Goal: Obtain resource: Download file/media

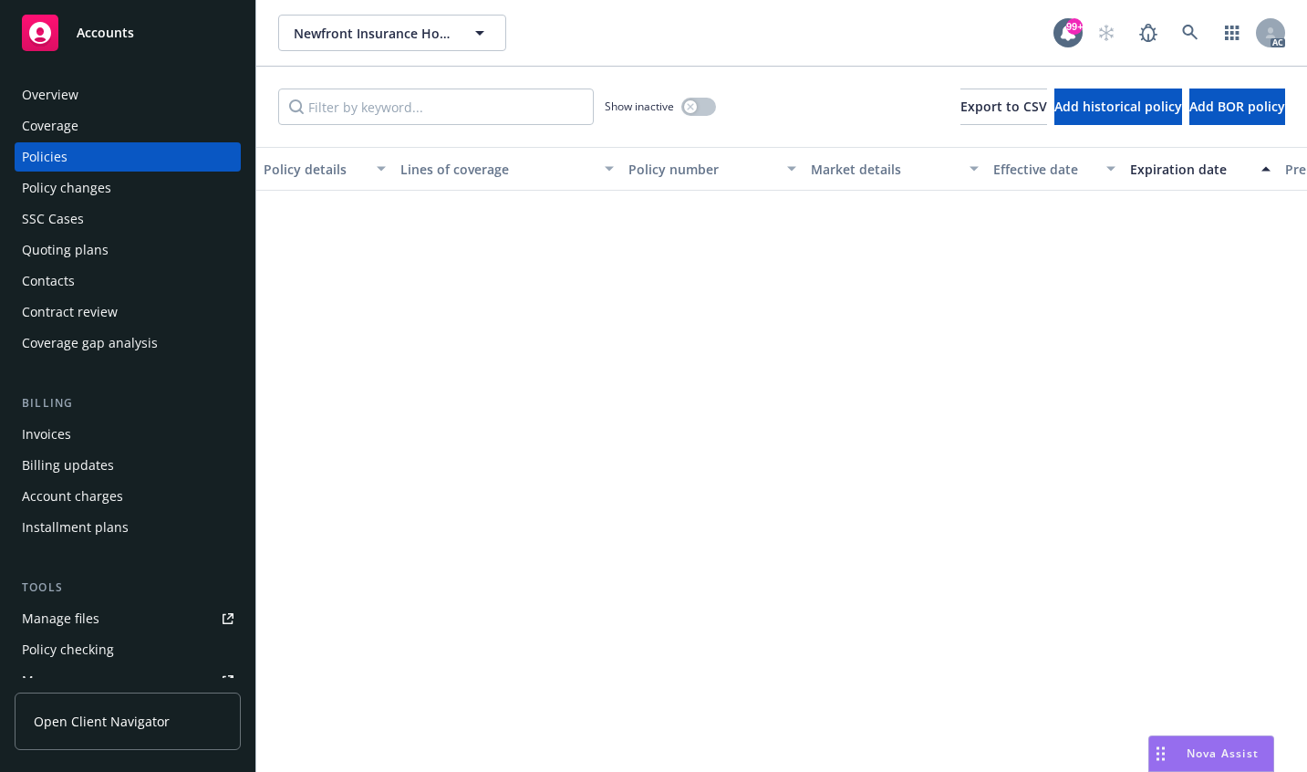
scroll to position [1405, 0]
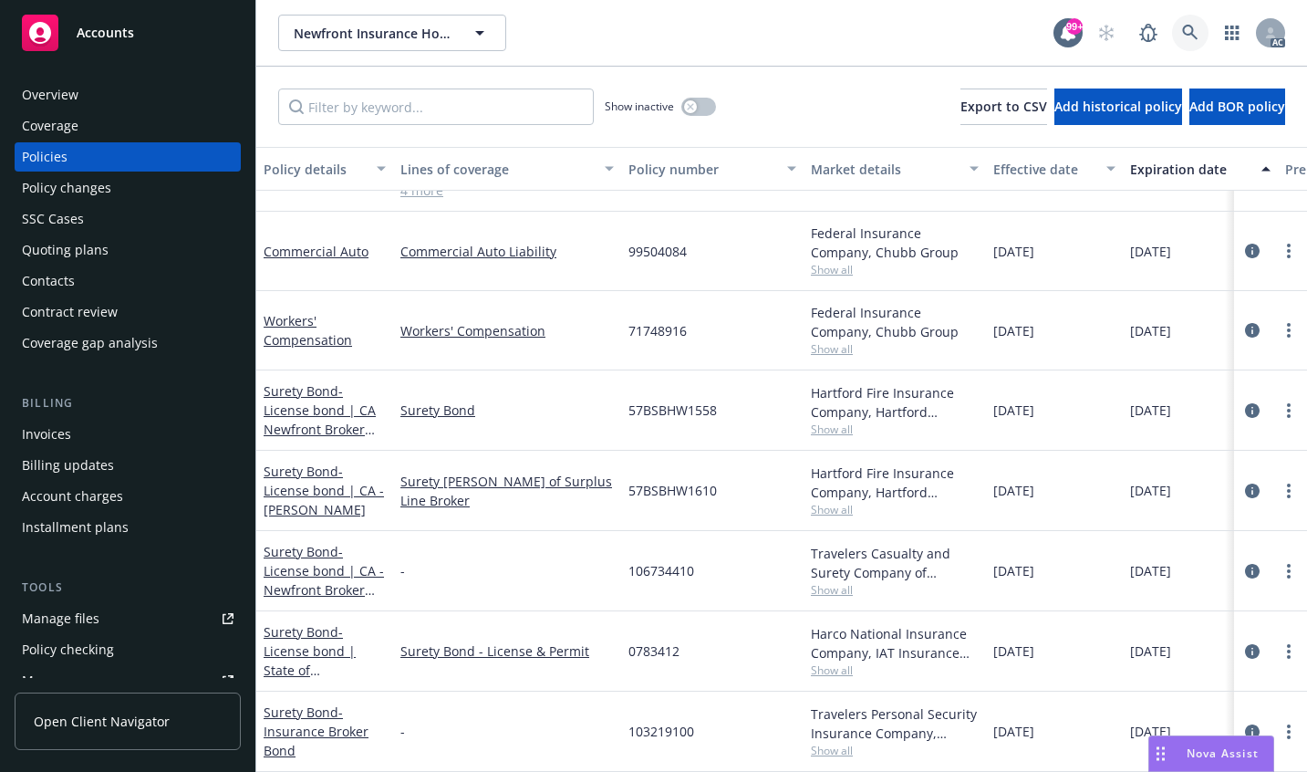
click at [1199, 30] on link at bounding box center [1190, 33] width 36 height 36
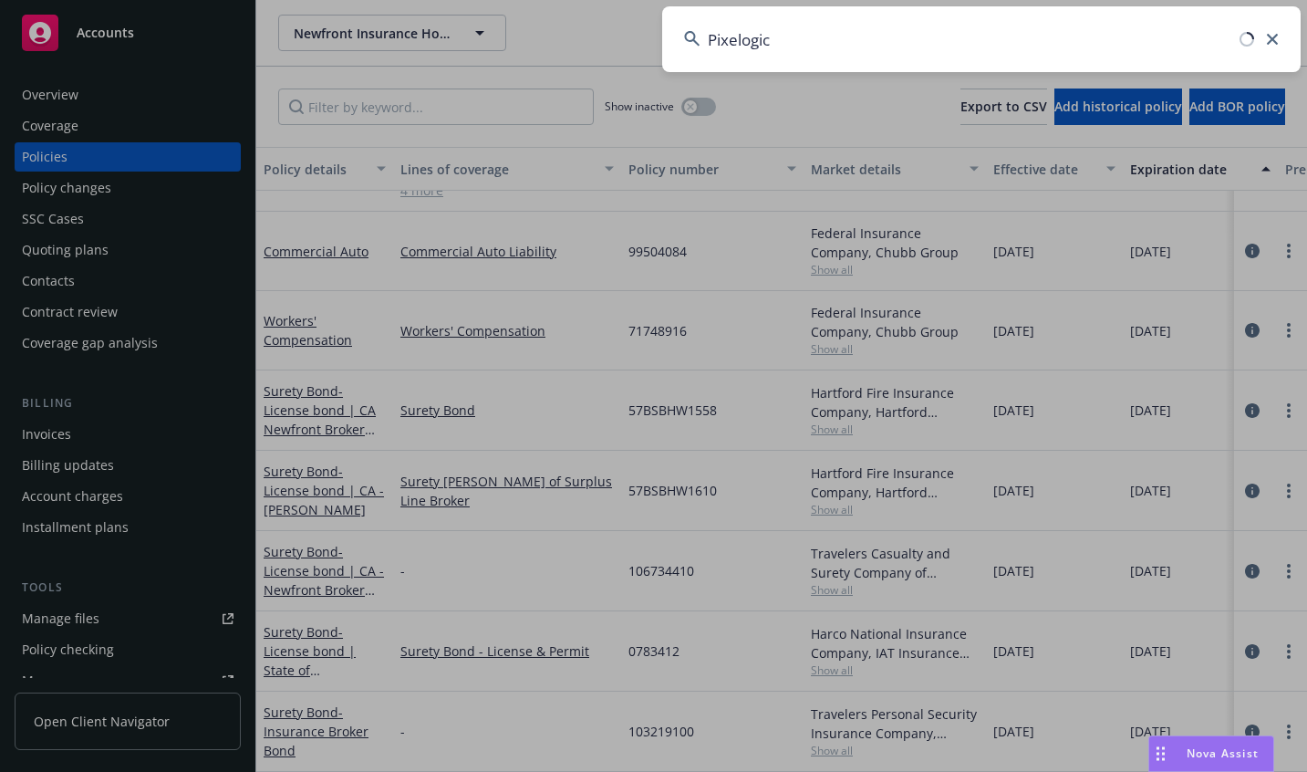
type input "Pixelogic"
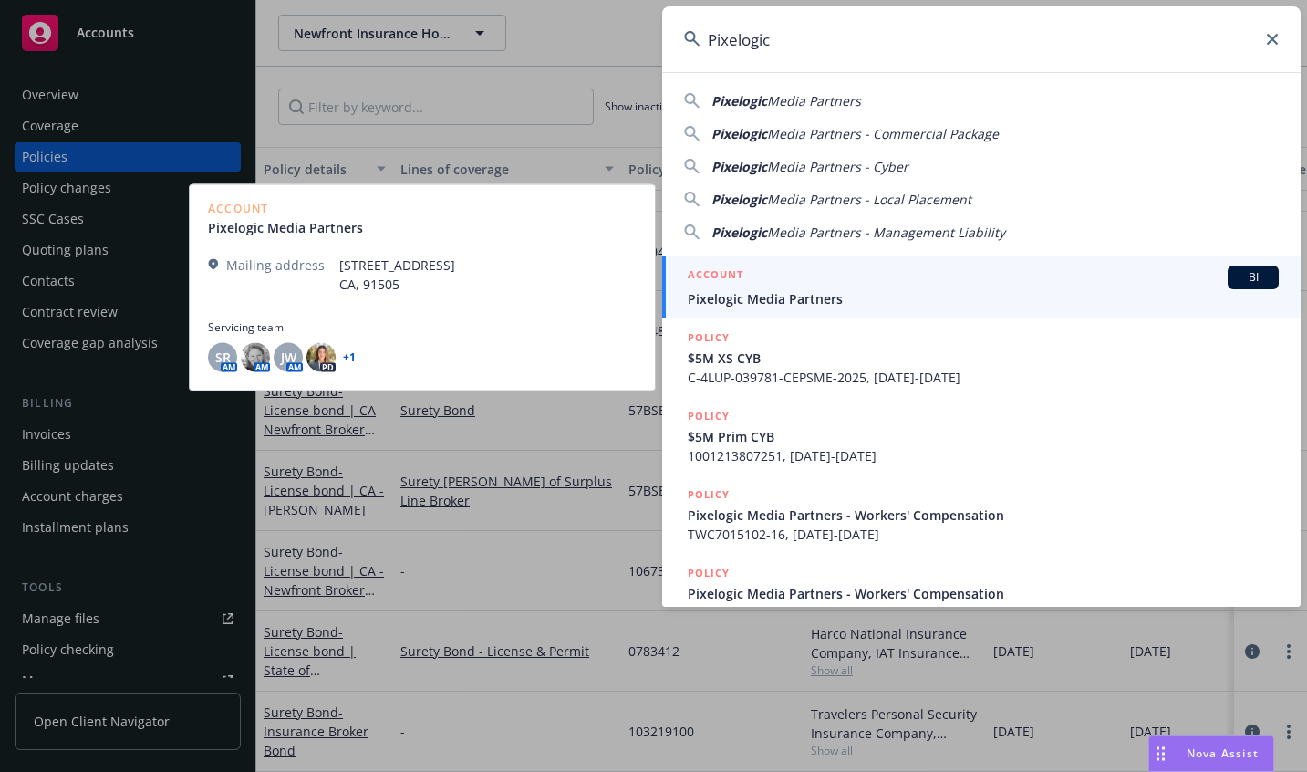
click at [738, 287] on div "ACCOUNT BI" at bounding box center [983, 277] width 591 height 24
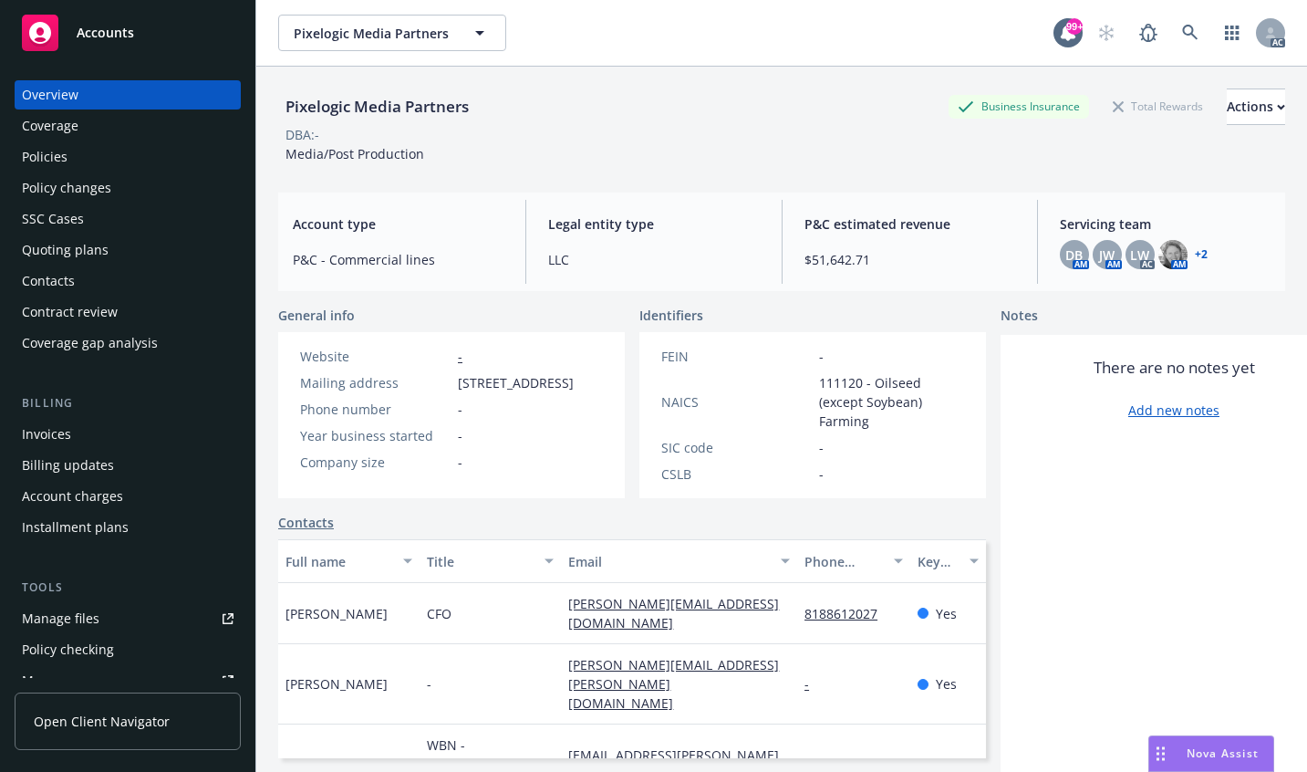
click at [40, 156] on div "Policies" at bounding box center [45, 156] width 46 height 29
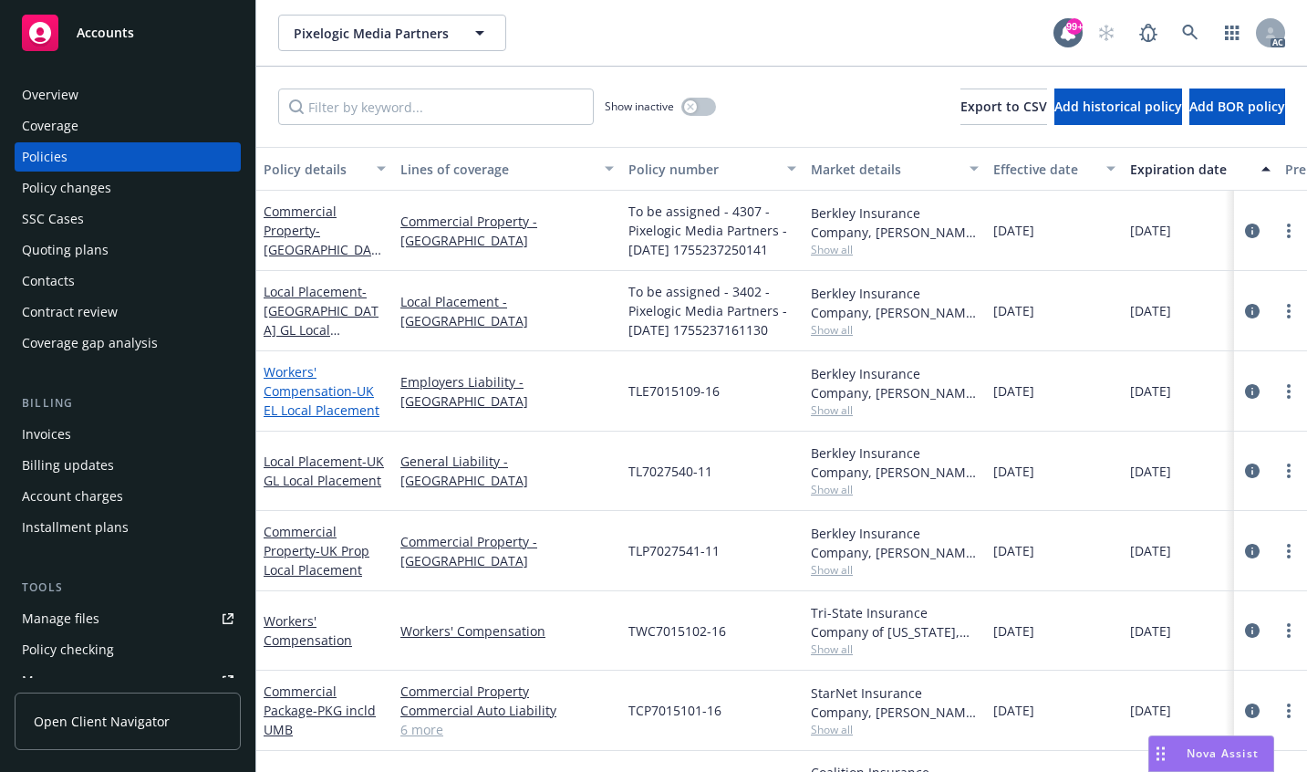
click at [295, 389] on link "Workers' Compensation - [GEOGRAPHIC_DATA] EL Local Placement" at bounding box center [322, 391] width 116 height 56
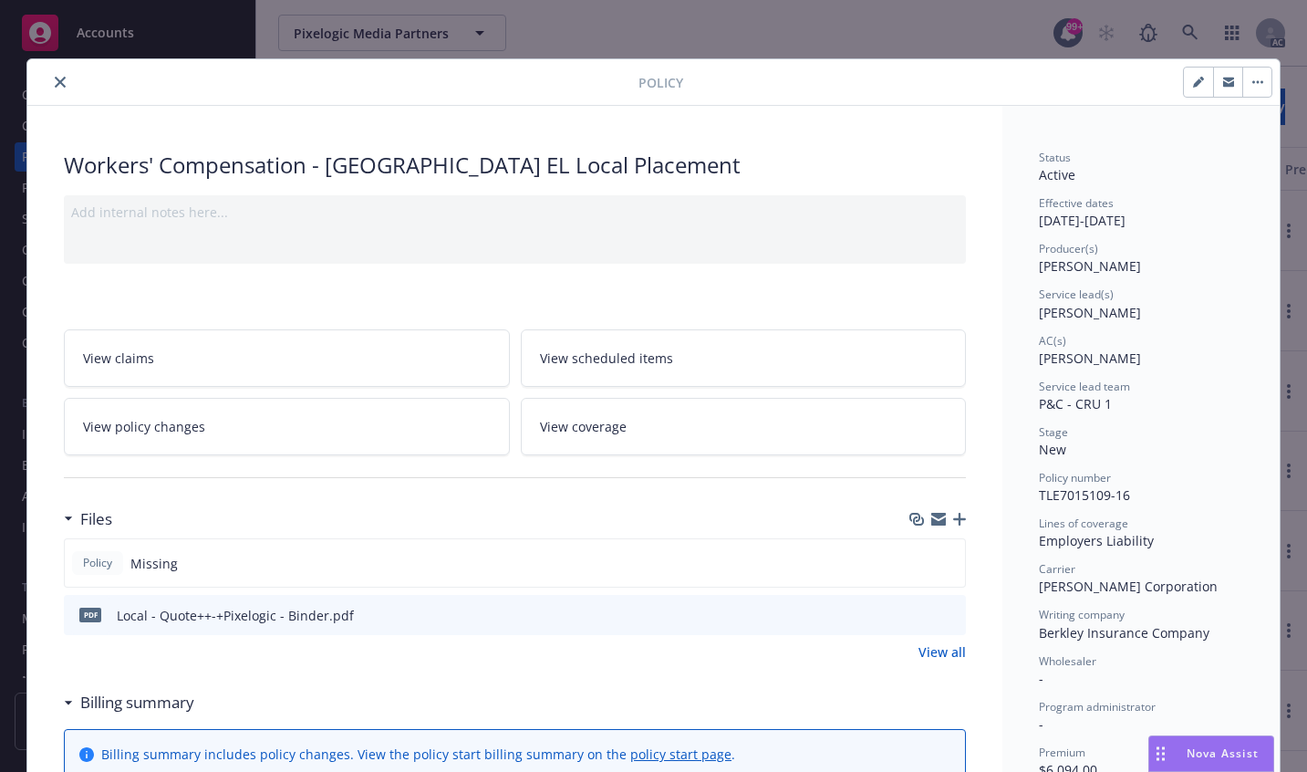
click at [55, 79] on icon "close" at bounding box center [60, 82] width 11 height 11
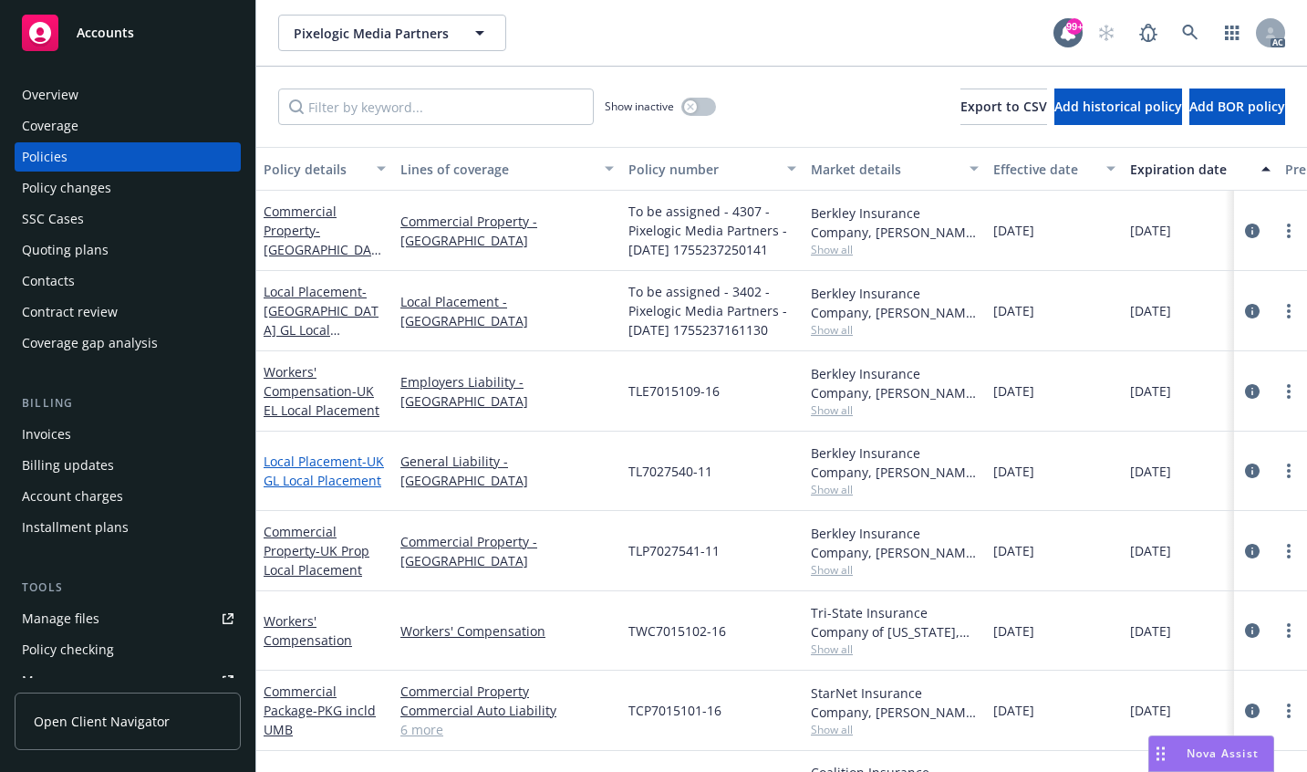
click at [291, 476] on span "- UK GL Local Placement" at bounding box center [324, 470] width 120 height 36
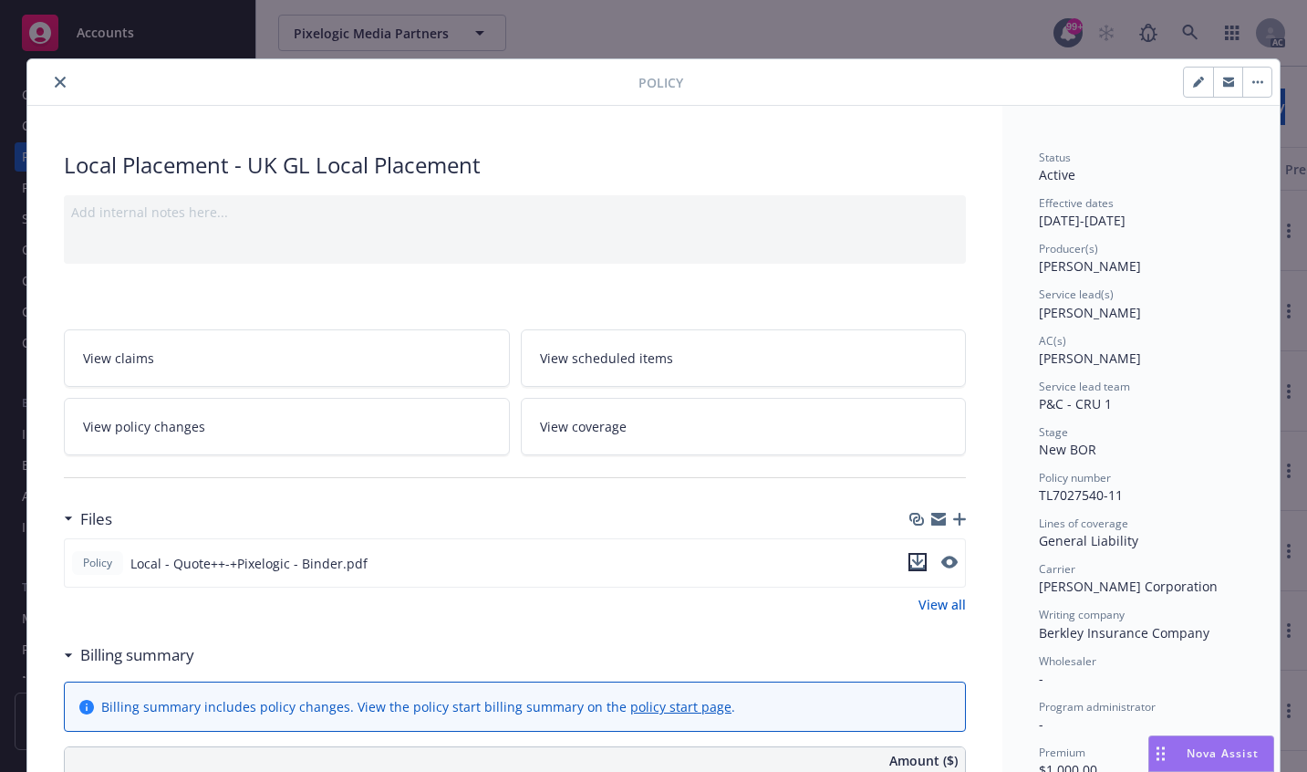
click at [912, 561] on icon "download file" at bounding box center [918, 559] width 12 height 11
click at [55, 80] on icon "close" at bounding box center [60, 82] width 11 height 11
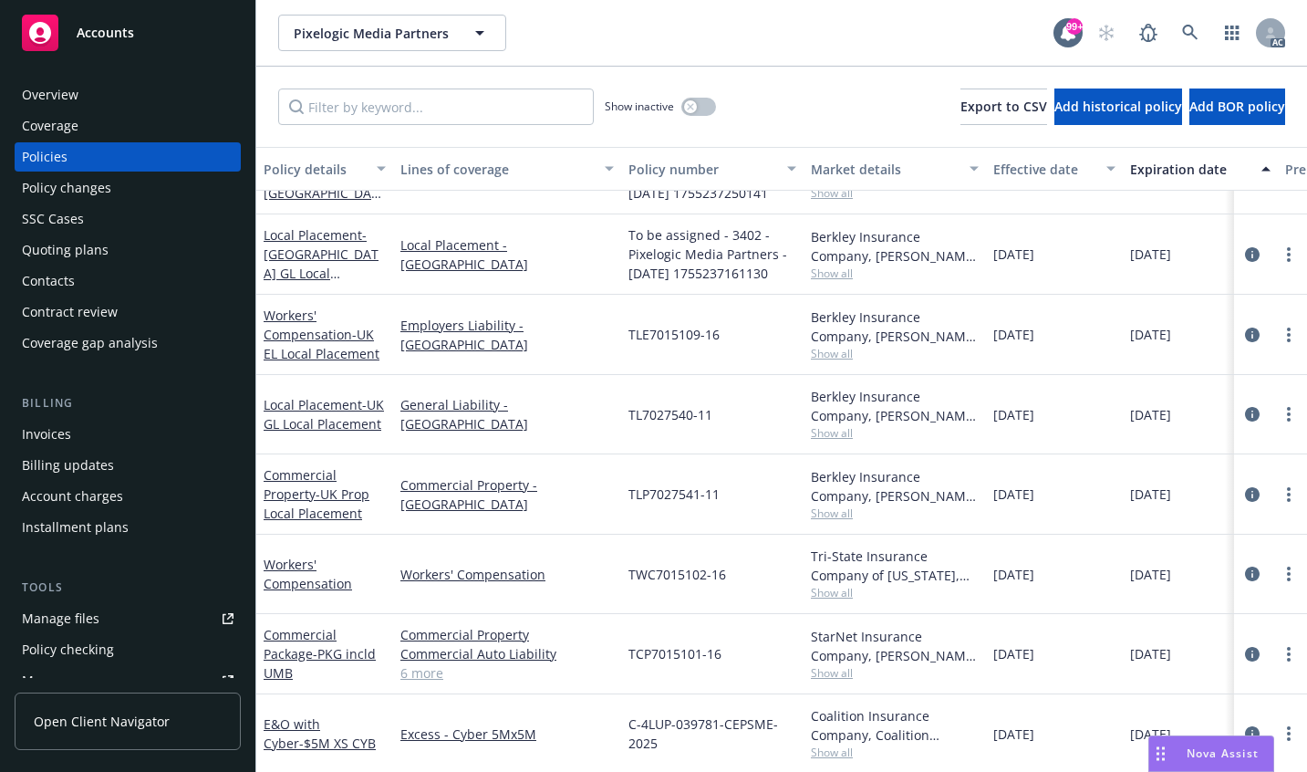
scroll to position [36, 0]
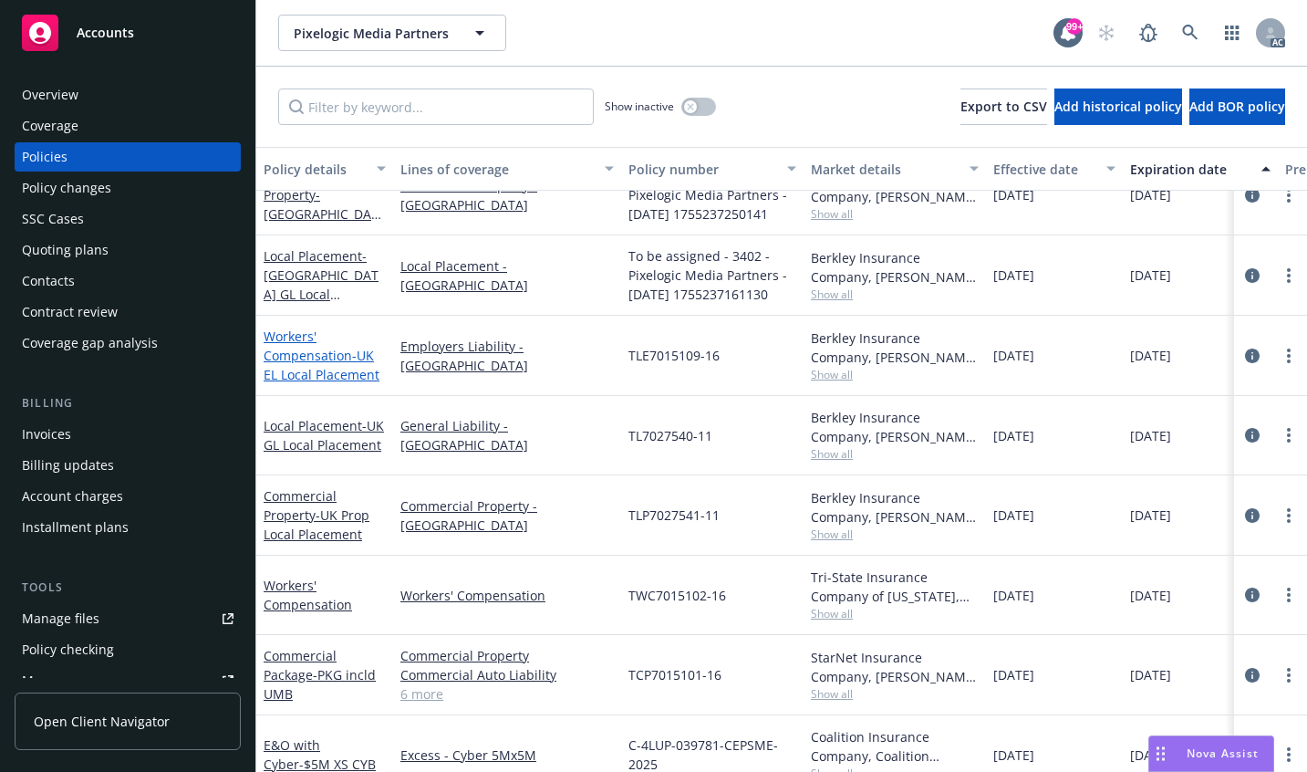
click at [289, 354] on link "Workers' Compensation - [GEOGRAPHIC_DATA] EL Local Placement" at bounding box center [322, 355] width 116 height 56
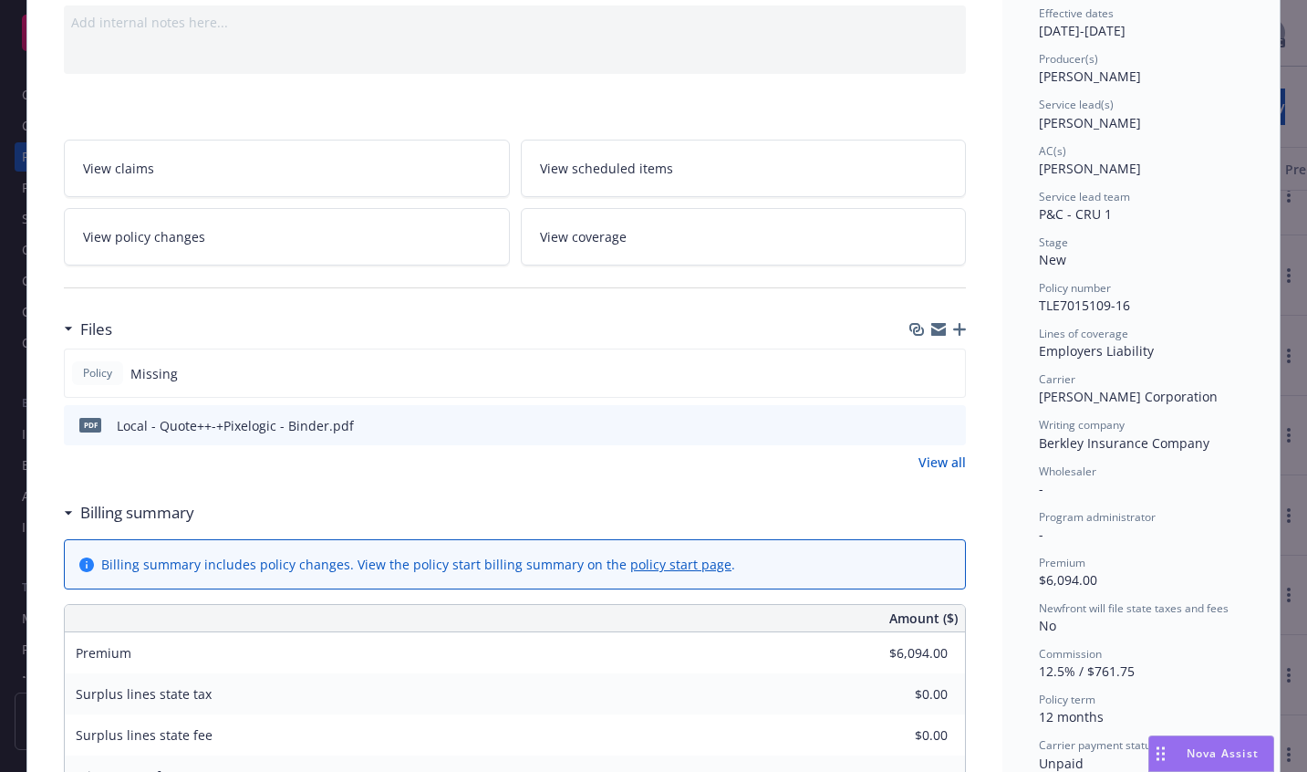
scroll to position [91, 0]
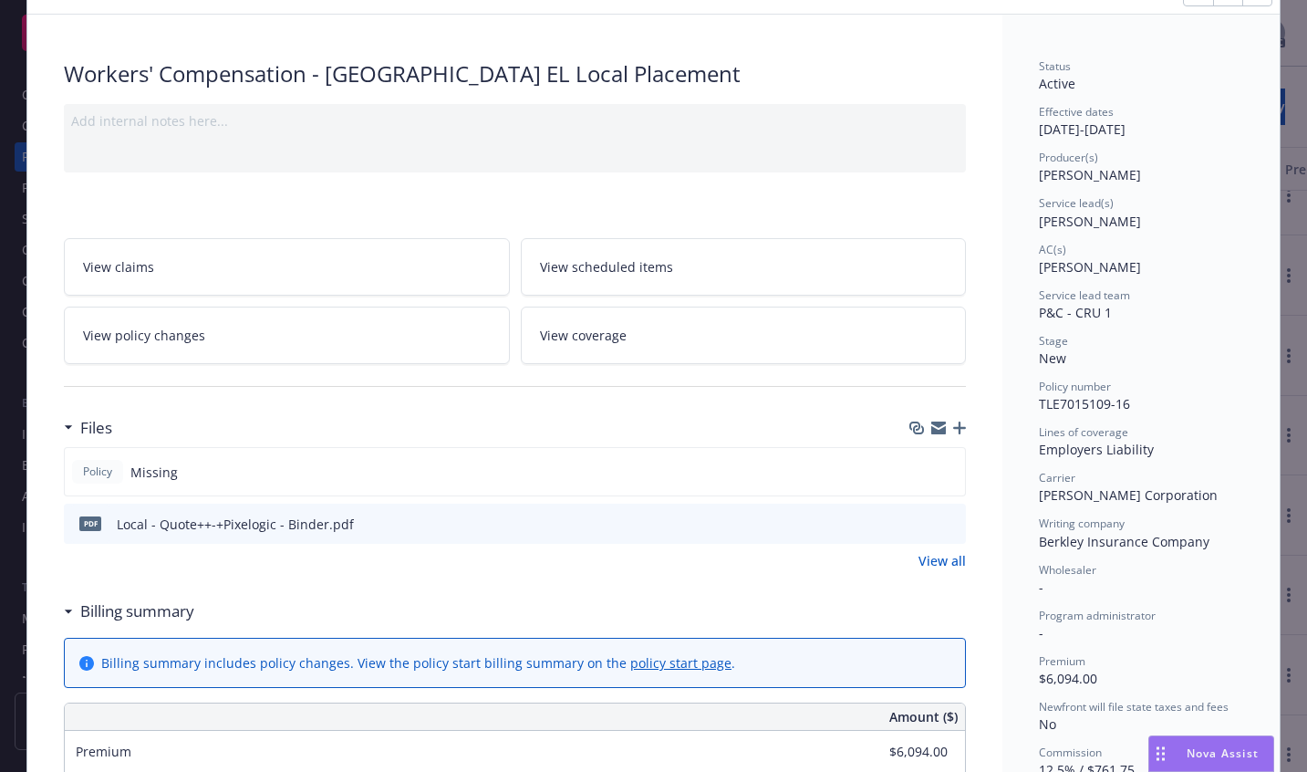
click at [917, 528] on icon "download file" at bounding box center [918, 527] width 15 height 5
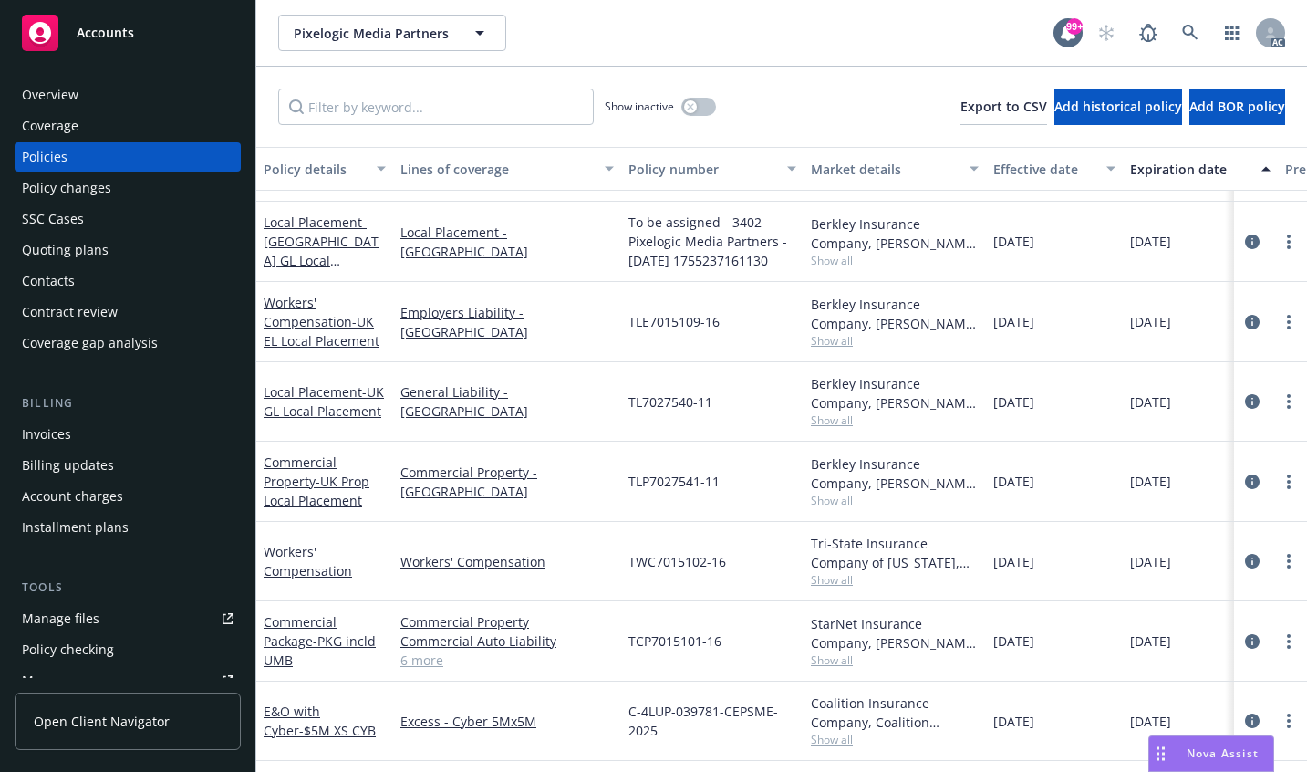
scroll to position [127, 0]
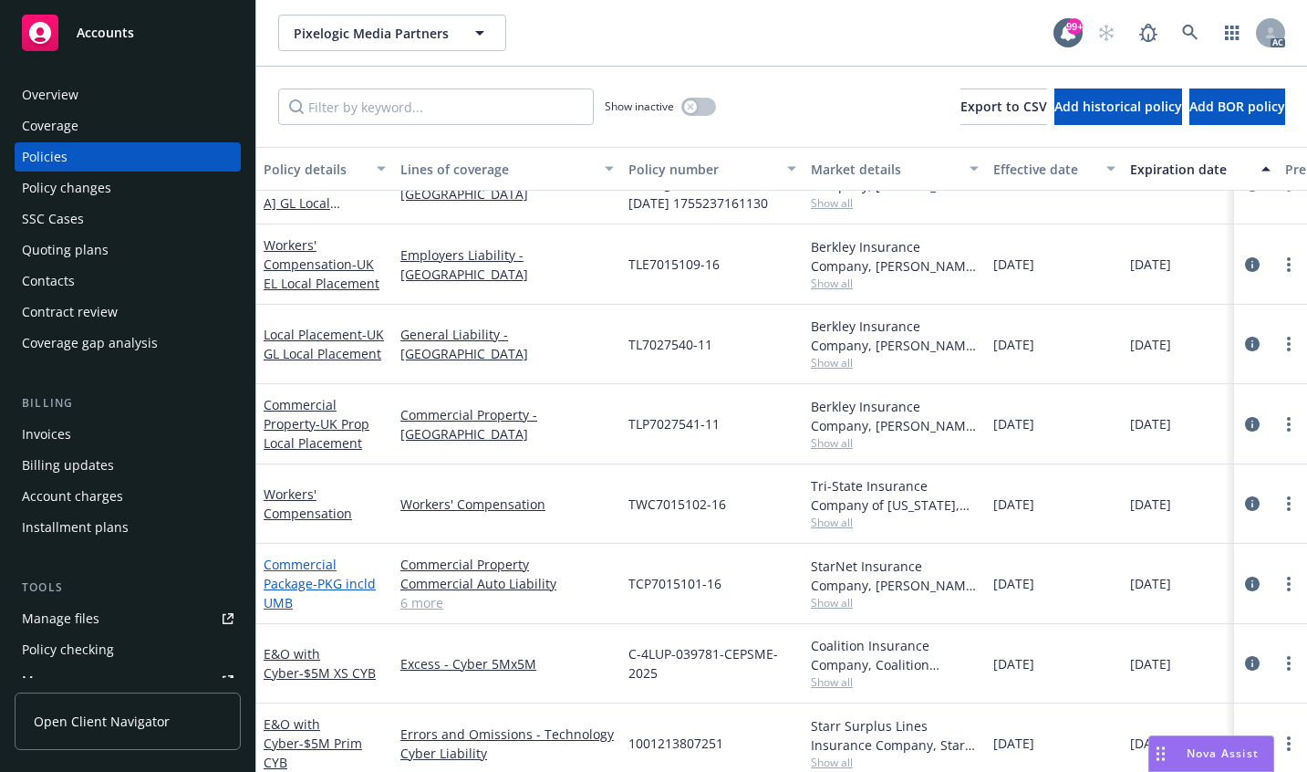
click at [288, 586] on link "Commercial Package - PKG incld UMB" at bounding box center [320, 583] width 112 height 56
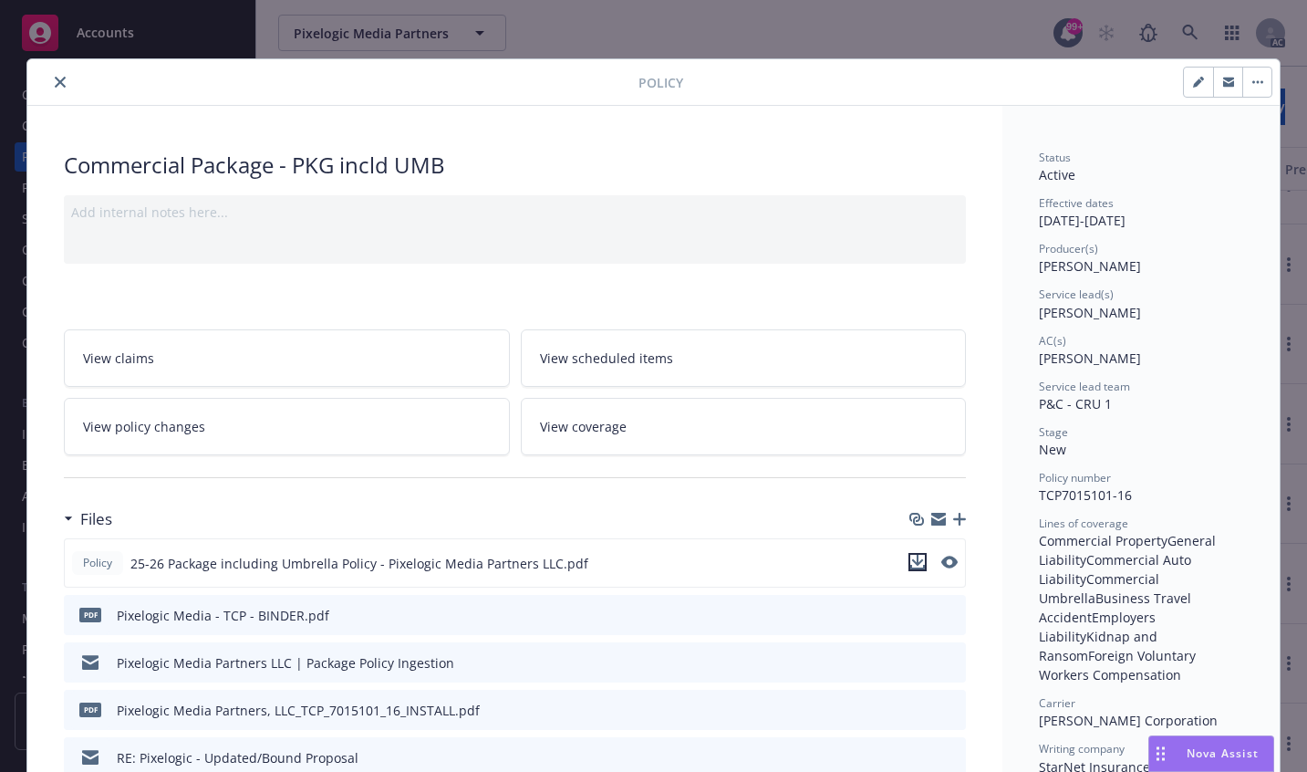
click at [913, 560] on icon "download file" at bounding box center [917, 561] width 15 height 15
click at [55, 83] on icon "close" at bounding box center [60, 82] width 11 height 11
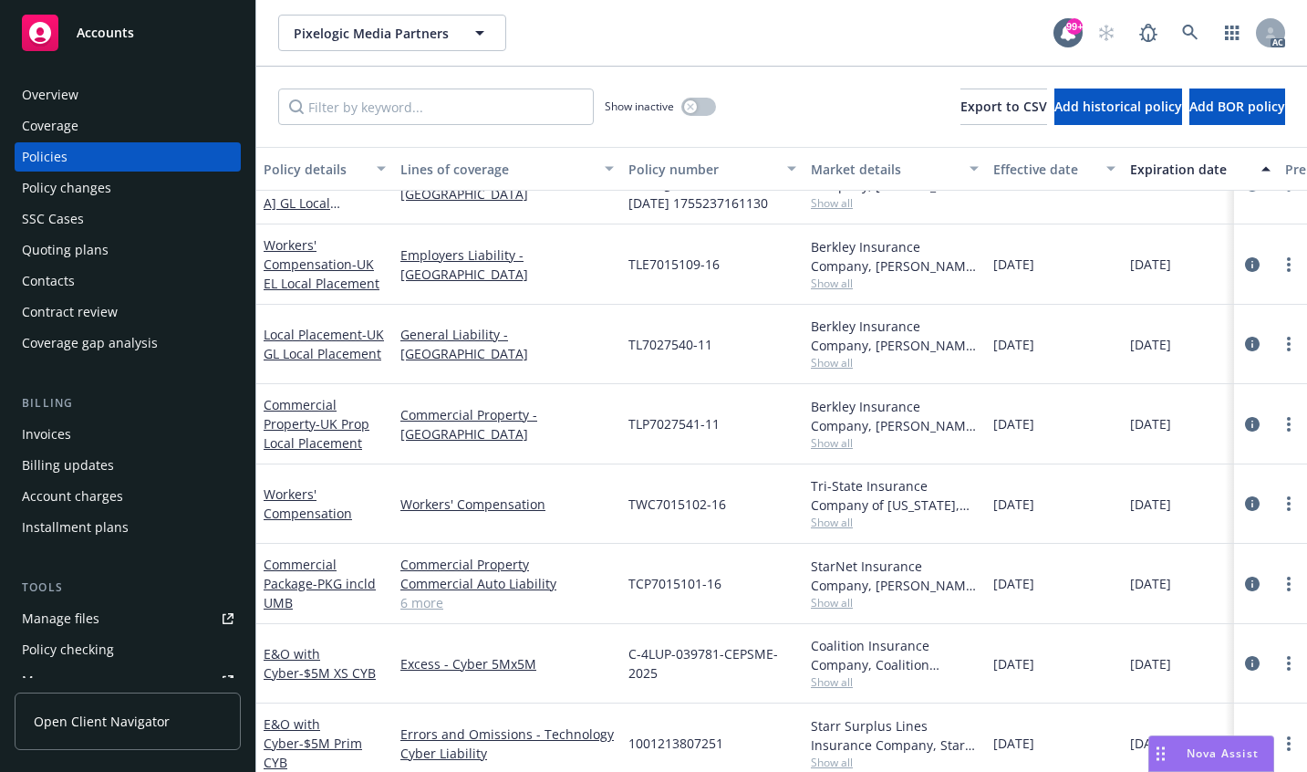
click at [36, 92] on div "Overview" at bounding box center [50, 94] width 57 height 29
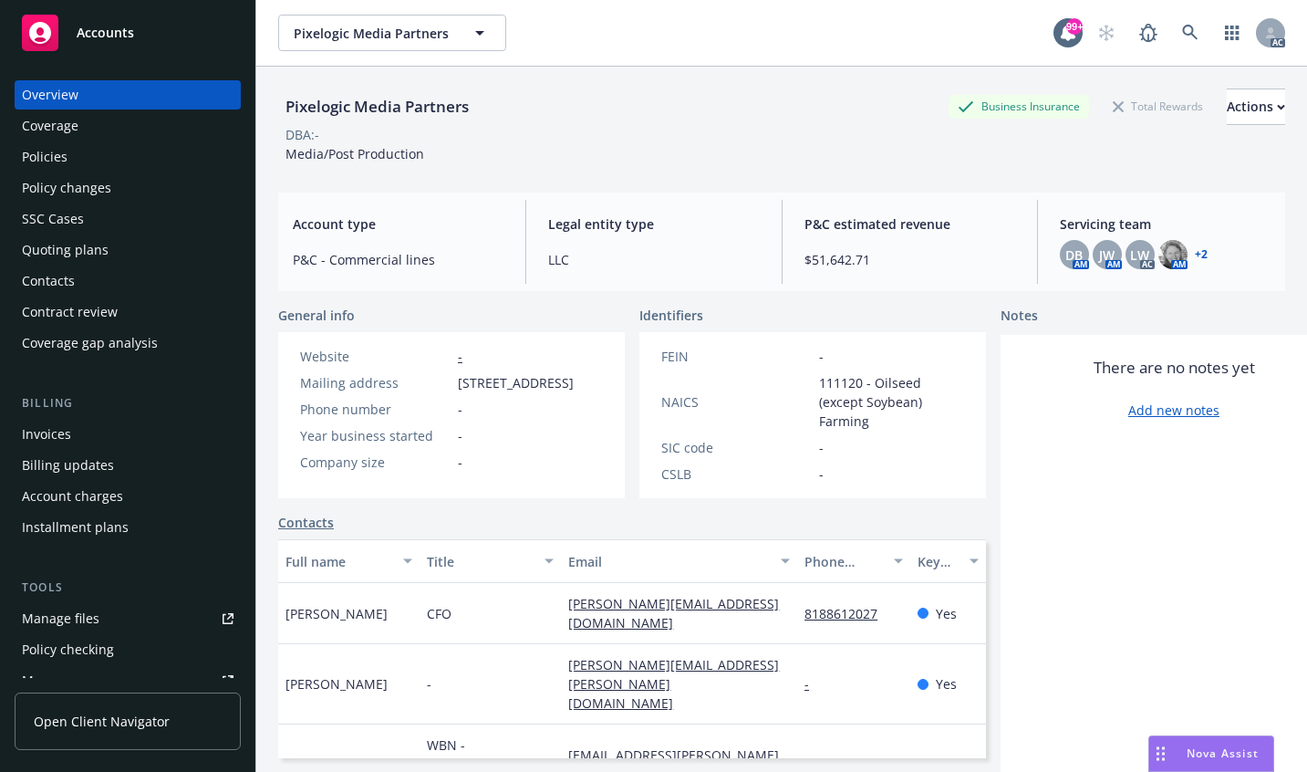
click at [45, 160] on div "Policies" at bounding box center [45, 156] width 46 height 29
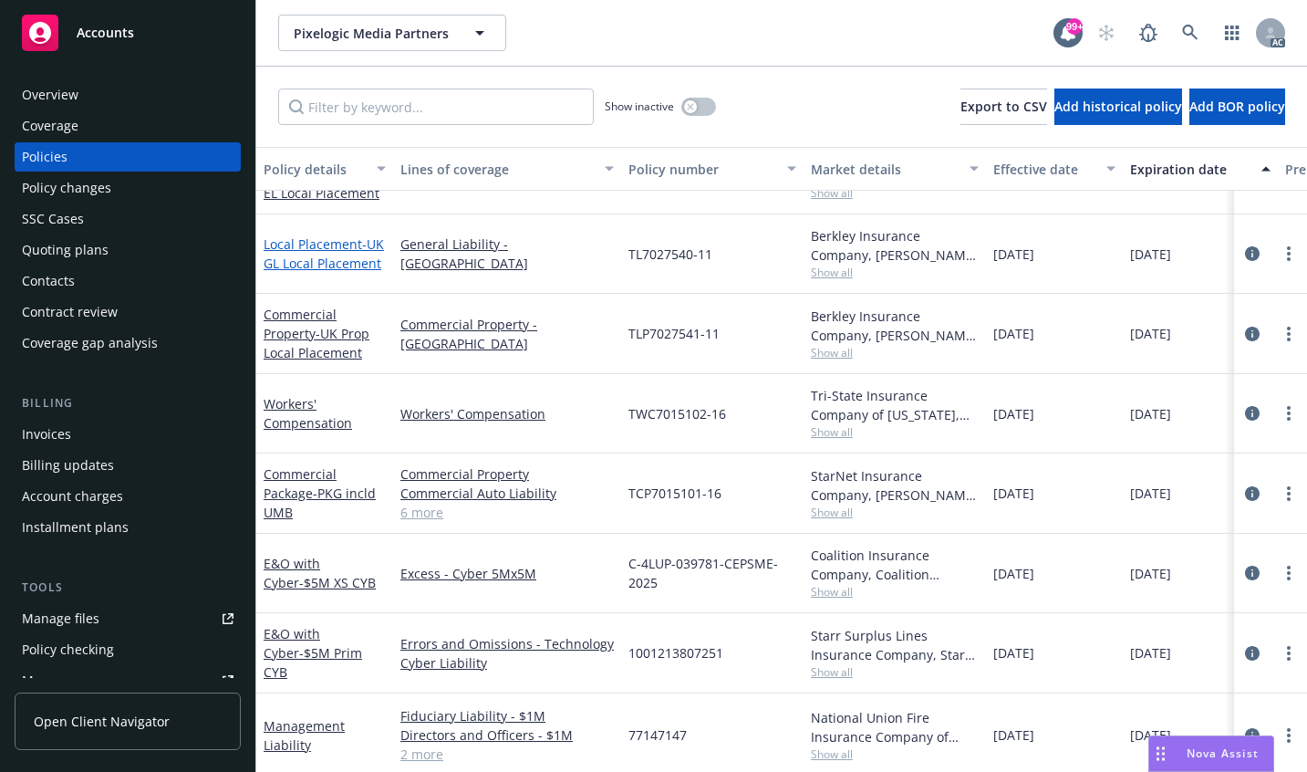
scroll to position [218, 0]
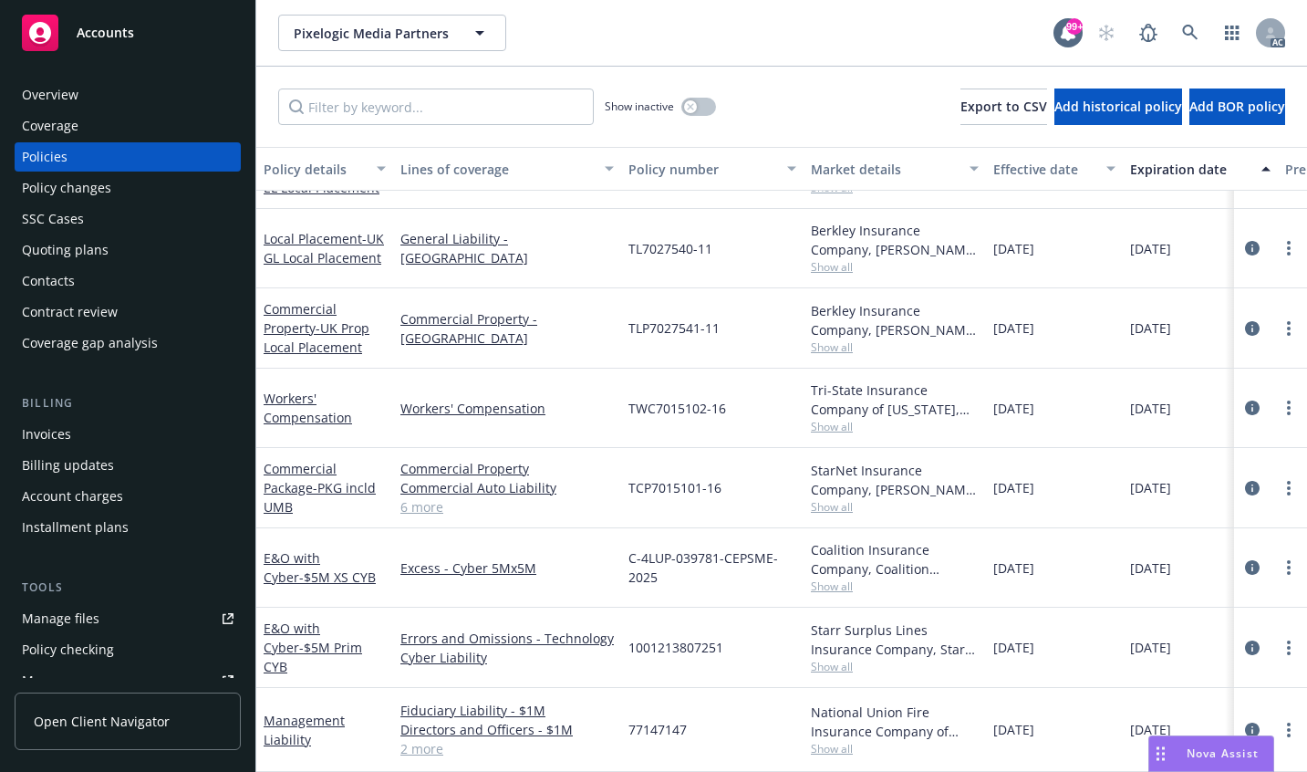
click at [312, 486] on span "- PKG incld UMB" at bounding box center [320, 497] width 112 height 36
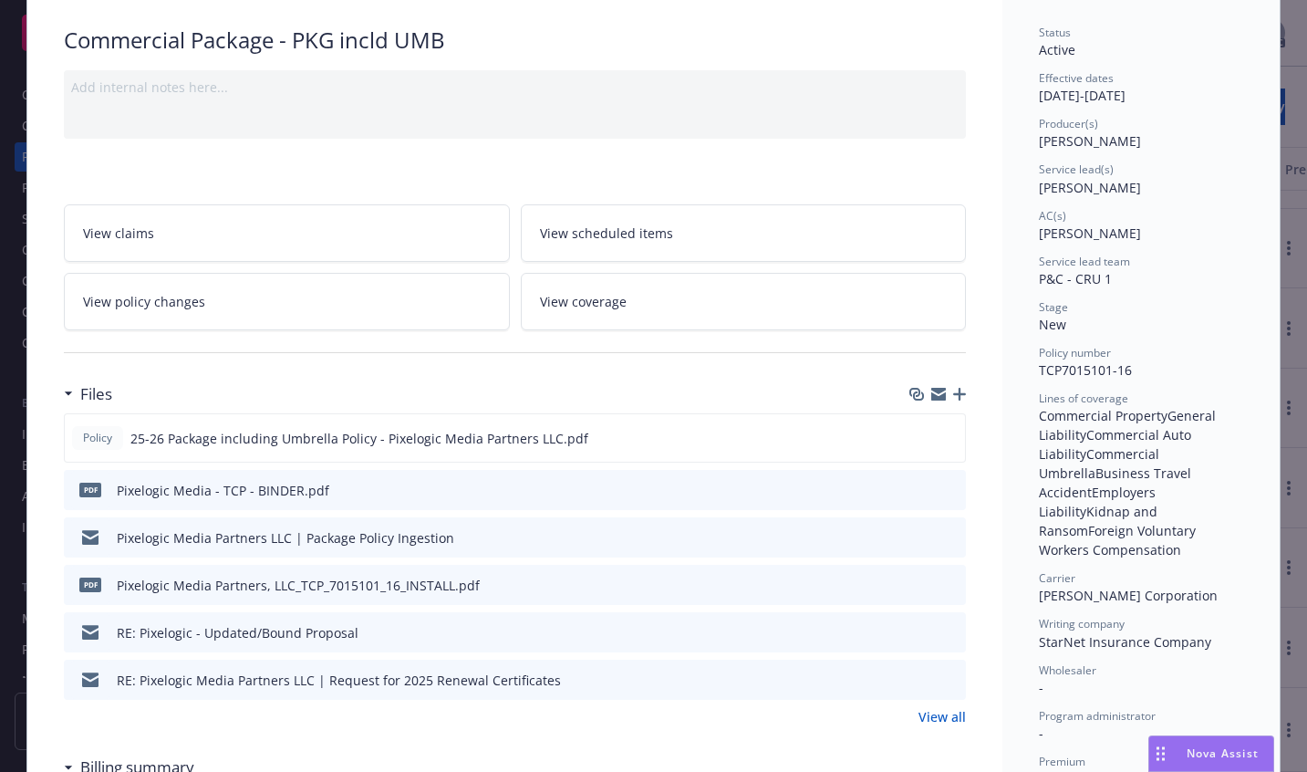
scroll to position [146, 0]
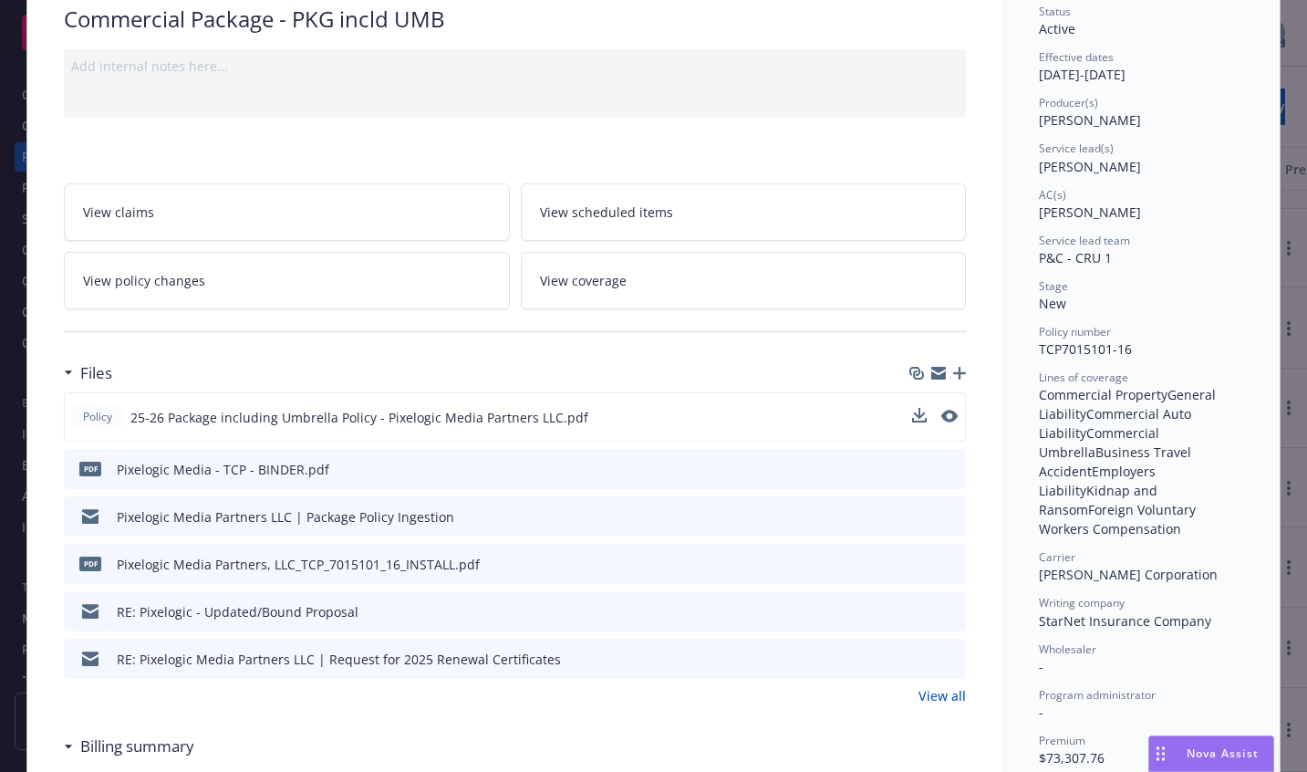
click at [913, 422] on button at bounding box center [919, 417] width 15 height 19
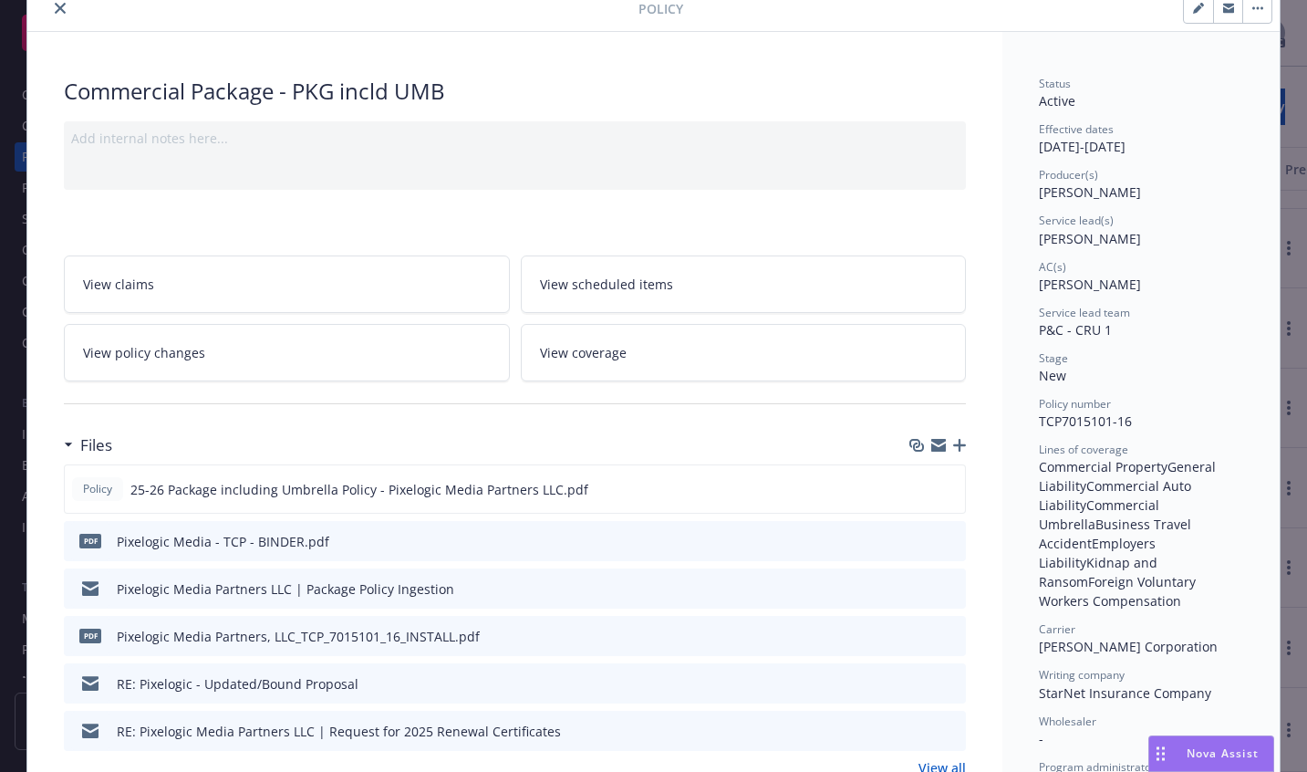
scroll to position [0, 0]
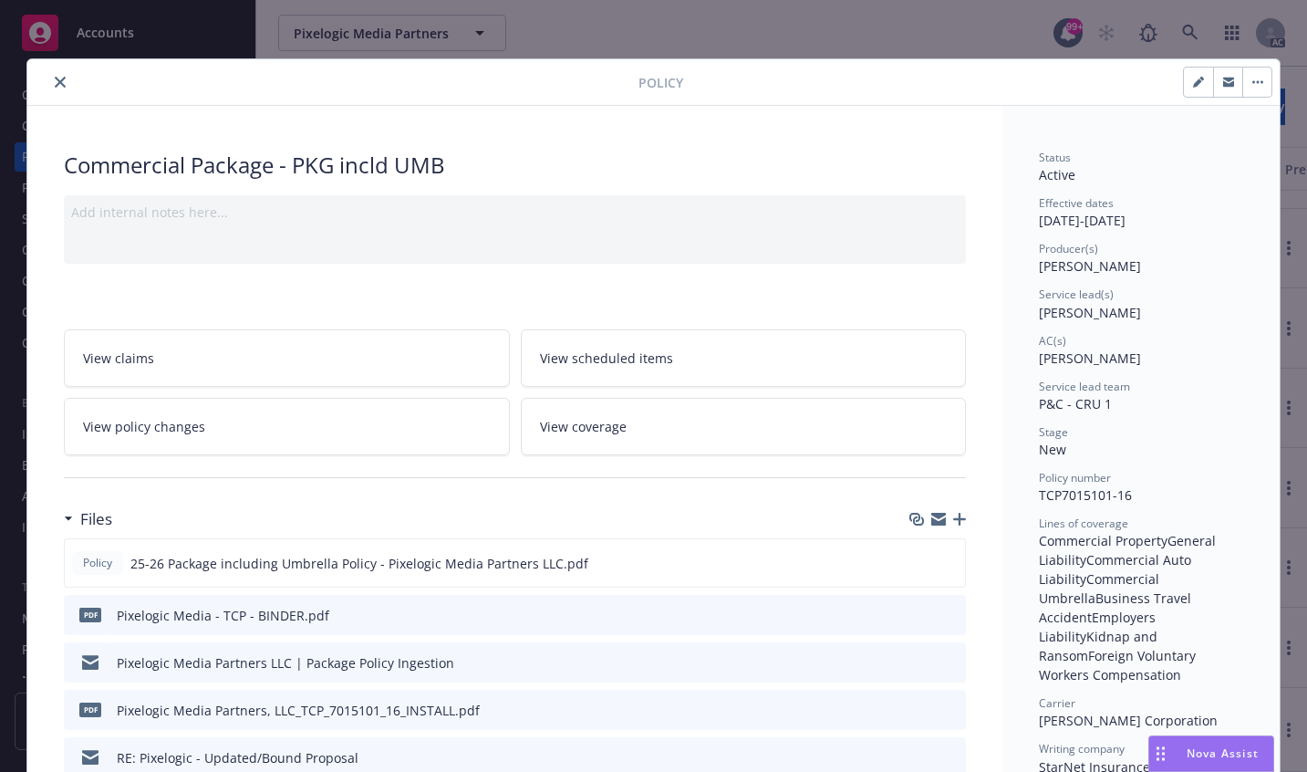
click at [55, 79] on icon "close" at bounding box center [60, 82] width 11 height 11
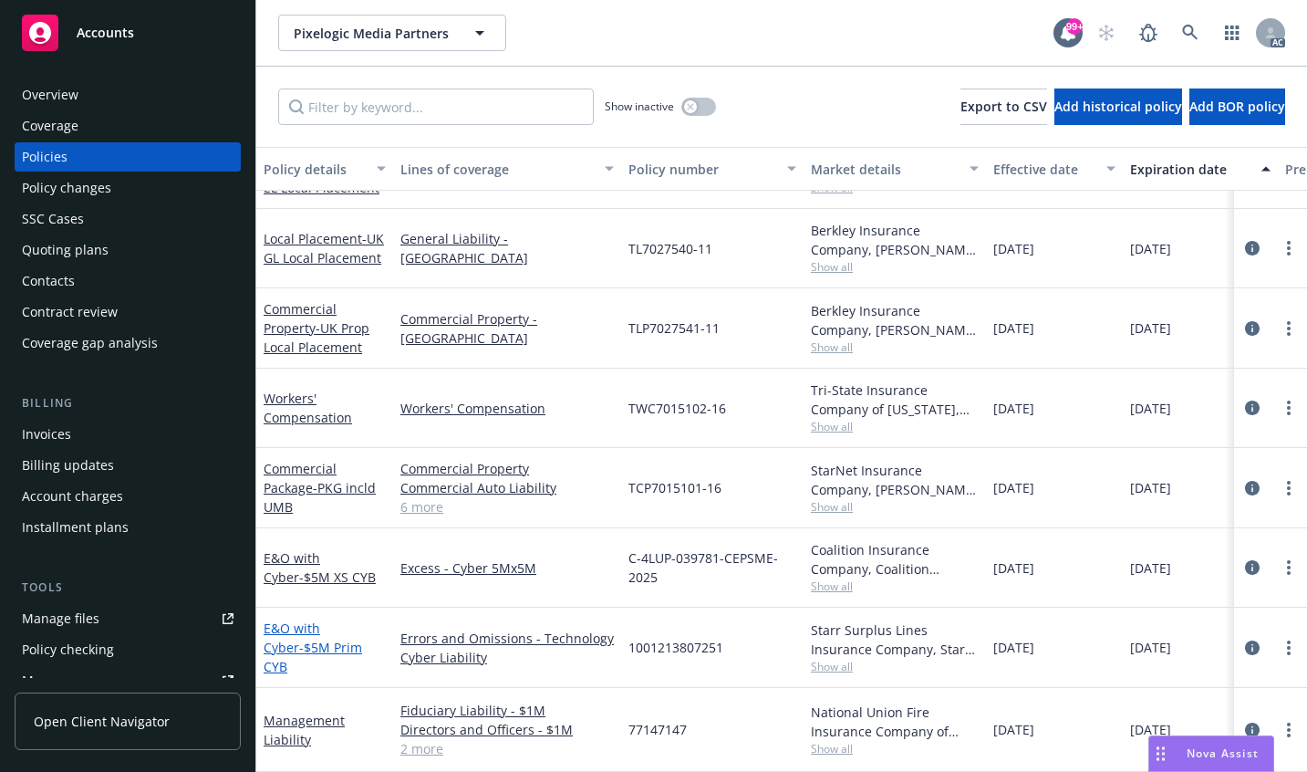
scroll to position [218, 0]
click at [308, 643] on link "E&O with Cyber - $5M Prim CYB" at bounding box center [313, 647] width 98 height 56
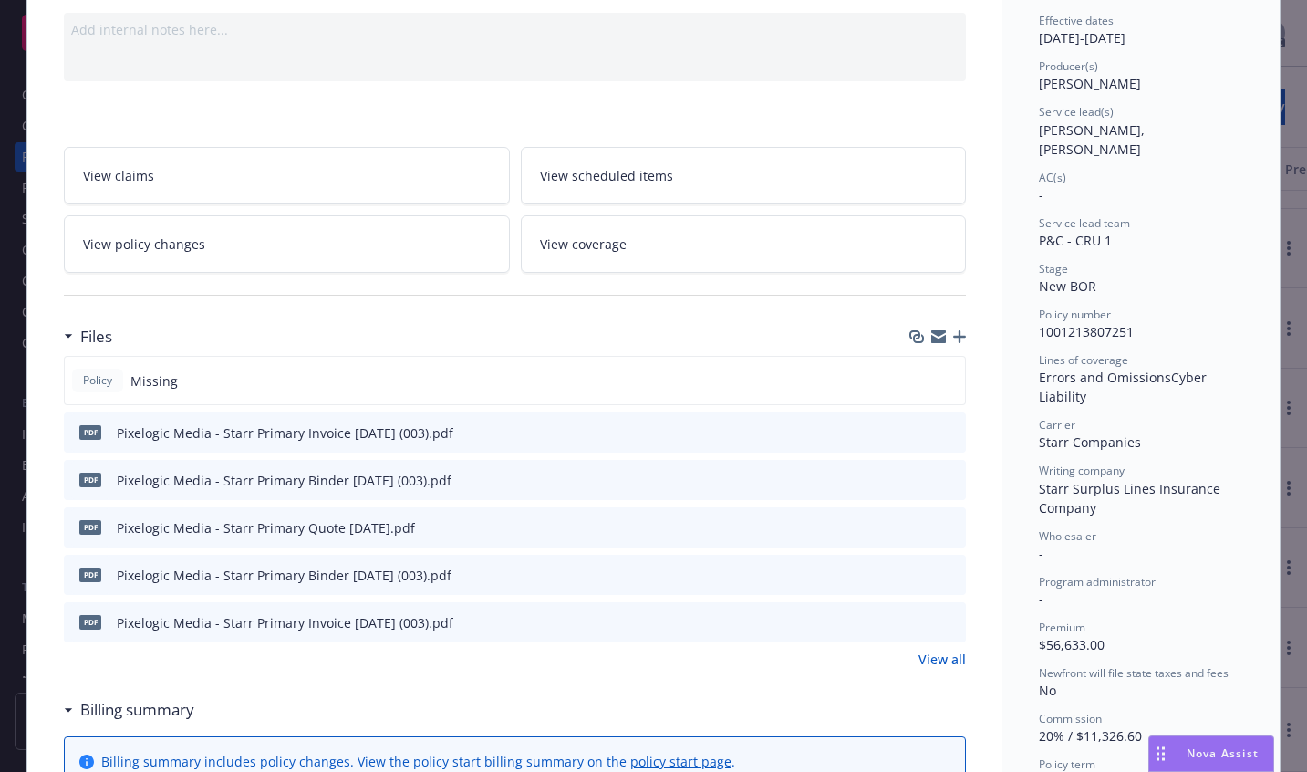
scroll to position [274, 0]
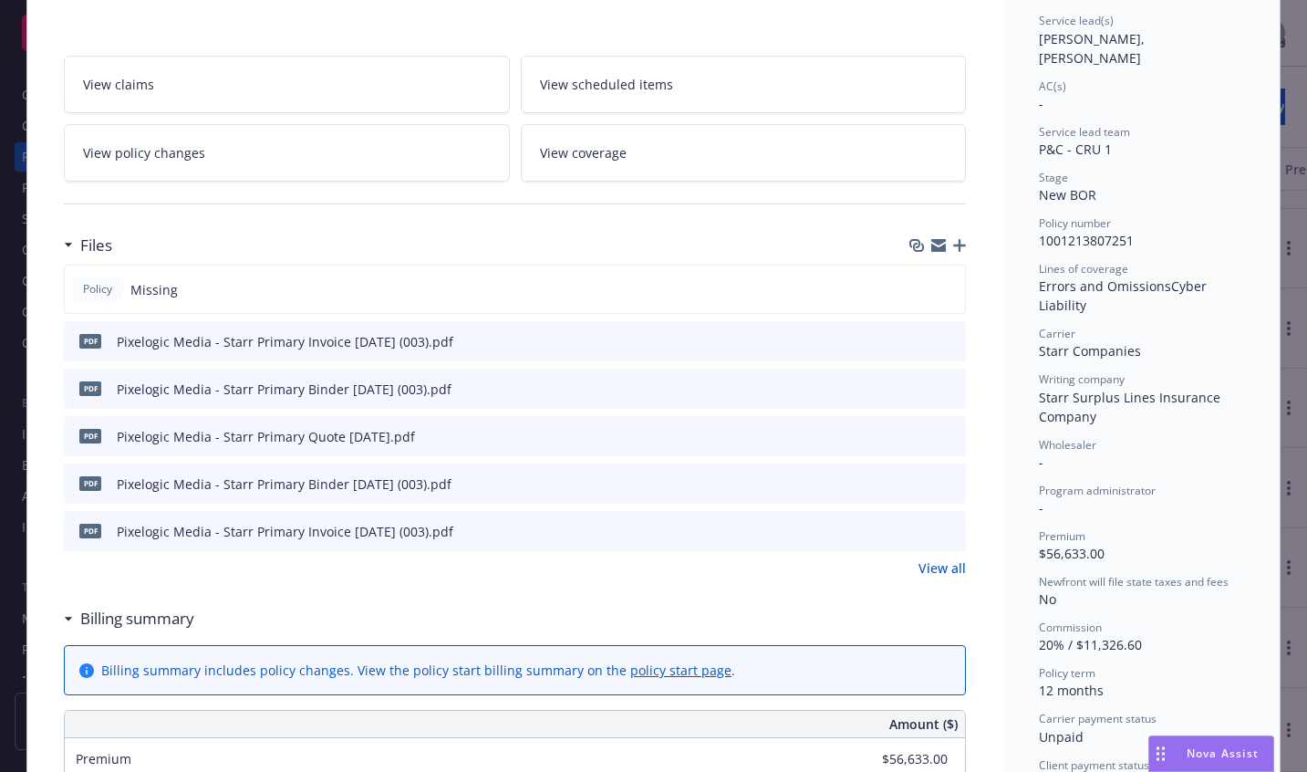
click at [911, 479] on icon "download file" at bounding box center [918, 482] width 15 height 15
